Goal: Navigation & Orientation: Find specific page/section

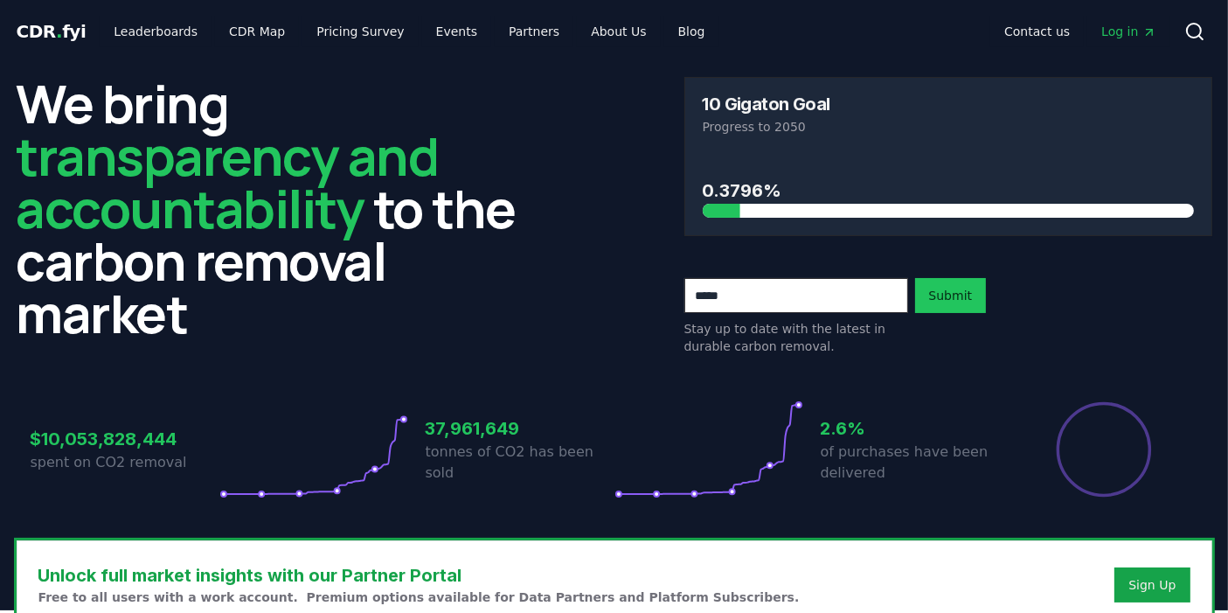
click at [56, 28] on span "." at bounding box center [59, 31] width 6 height 21
click at [604, 24] on link "About Us" at bounding box center [618, 31] width 83 height 31
click at [164, 31] on link "Leaderboards" at bounding box center [156, 31] width 112 height 31
